Goal: Task Accomplishment & Management: Complete application form

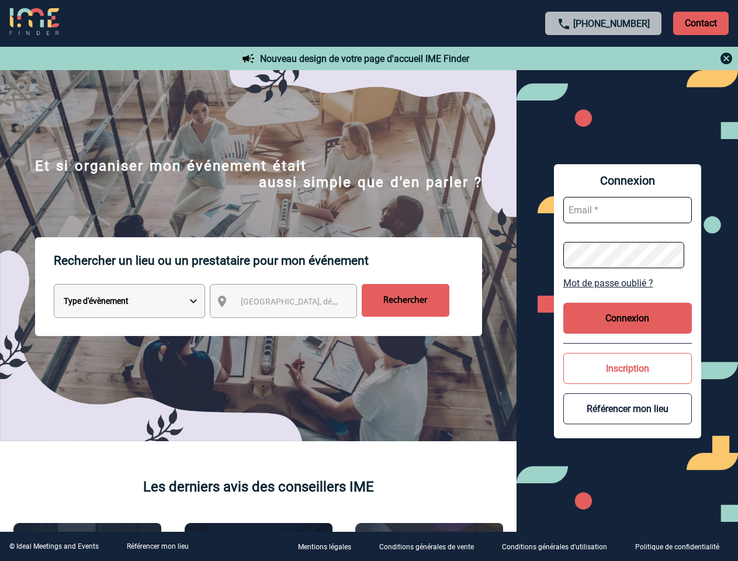
click at [369, 280] on p "Rechercher un lieu ou un prestataire pour mon événement" at bounding box center [268, 260] width 428 height 47
click at [700, 23] on p "Contact" at bounding box center [700, 23] width 55 height 23
click at [603, 58] on div at bounding box center [329, 250] width 659 height 501
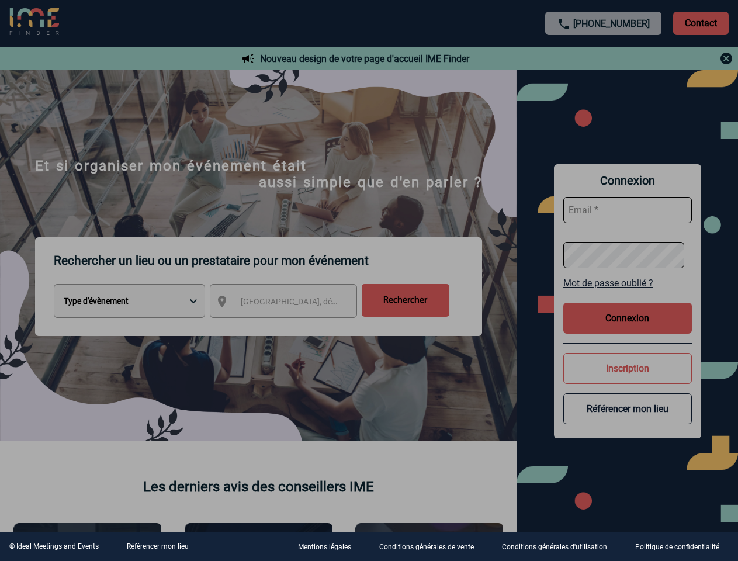
click at [294, 303] on div at bounding box center [369, 280] width 738 height 561
click at [627, 283] on div at bounding box center [369, 280] width 738 height 561
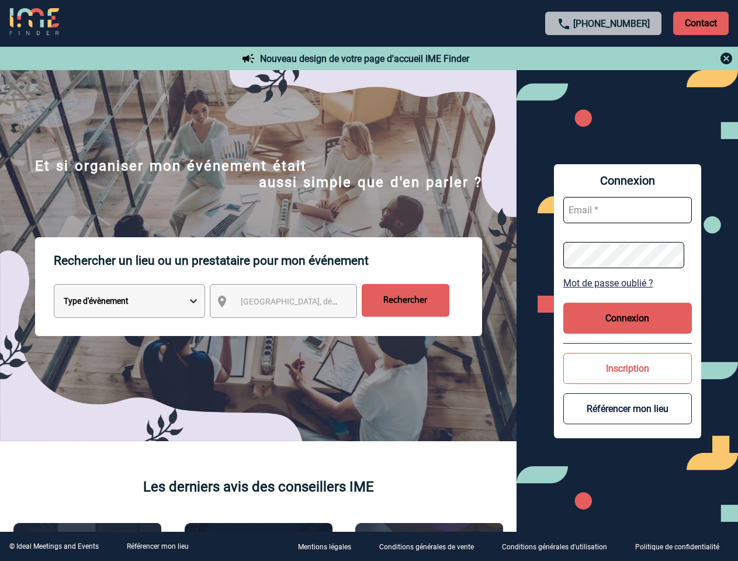
click at [627, 318] on button "Connexion" at bounding box center [627, 318] width 128 height 31
click at [627, 368] on button "Inscription" at bounding box center [627, 368] width 128 height 31
click at [609, 408] on div at bounding box center [304, 231] width 609 height 463
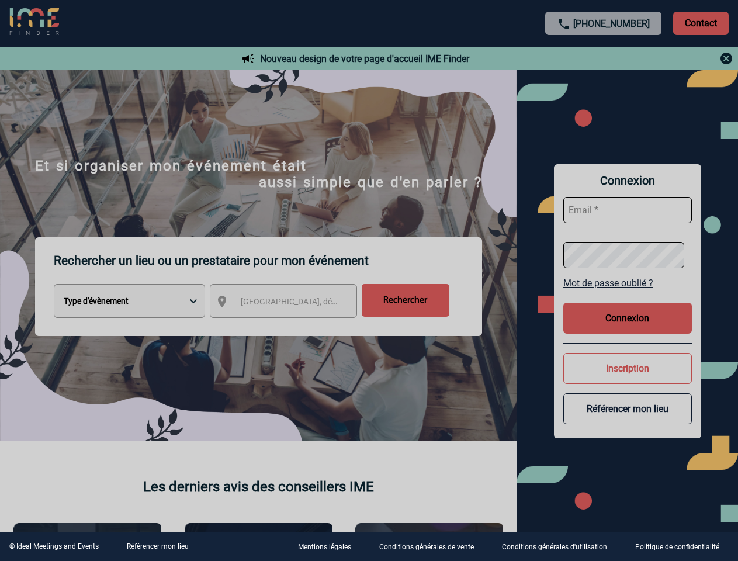
click at [157, 546] on link "Référencer mon lieu" at bounding box center [158, 546] width 62 height 8
